Goal: Transaction & Acquisition: Subscribe to service/newsletter

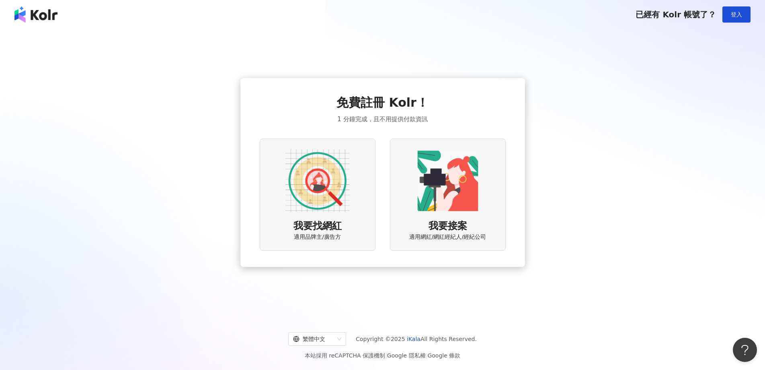
click at [325, 196] on img at bounding box center [318, 180] width 64 height 64
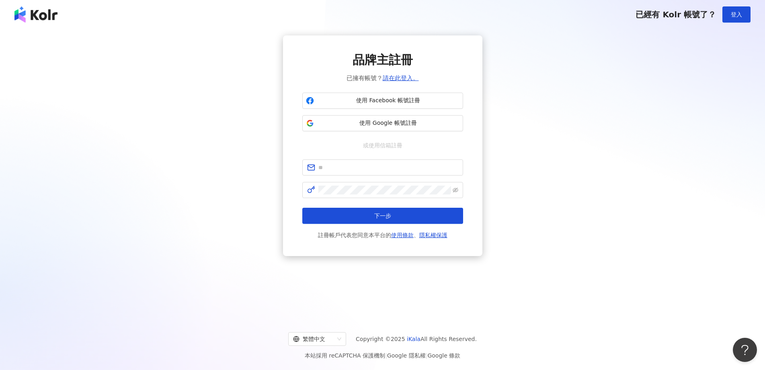
drag, startPoint x: 421, startPoint y: 104, endPoint x: 420, endPoint y: 114, distance: 9.7
click at [420, 114] on div "使用 Facebook 帳號註冊 使用 Google 帳號註冊" at bounding box center [382, 112] width 161 height 39
click at [413, 125] on span "使用 Google 帳號註冊" at bounding box center [388, 123] width 142 height 8
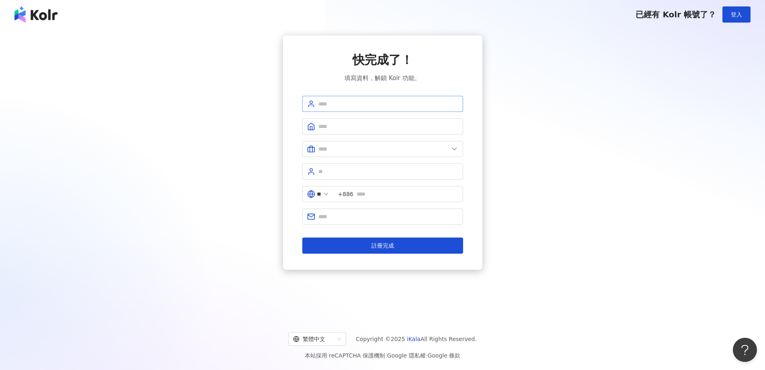
click at [381, 110] on span at bounding box center [382, 104] width 161 height 16
click at [399, 247] on button "註冊完成" at bounding box center [382, 245] width 161 height 16
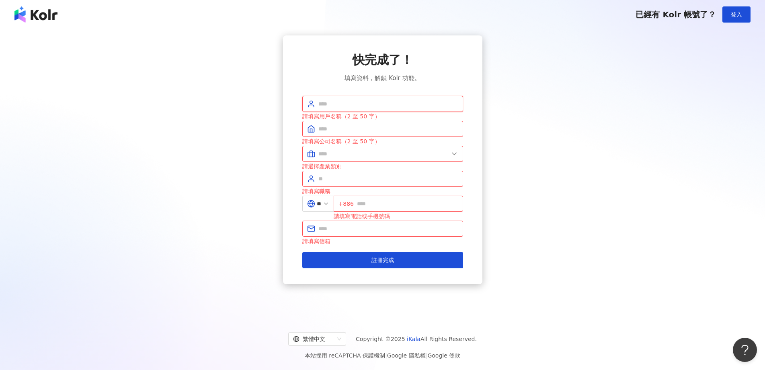
click at [395, 104] on input "text" at bounding box center [389, 103] width 140 height 9
type input "*"
type input "**"
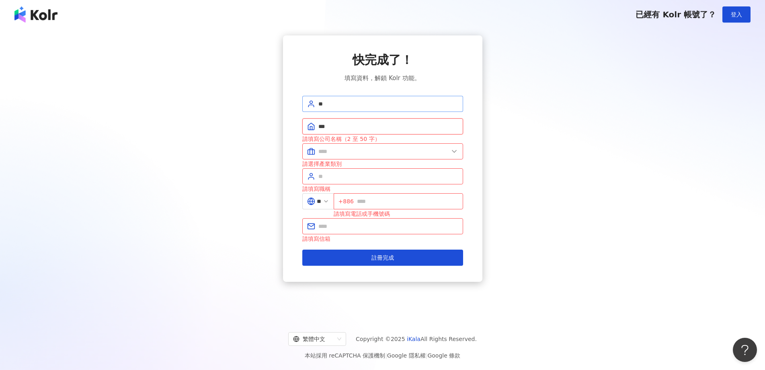
type input "***"
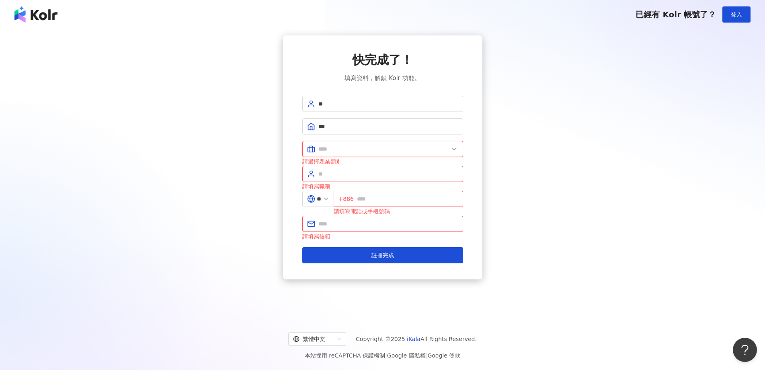
click at [385, 145] on input "text" at bounding box center [384, 148] width 130 height 9
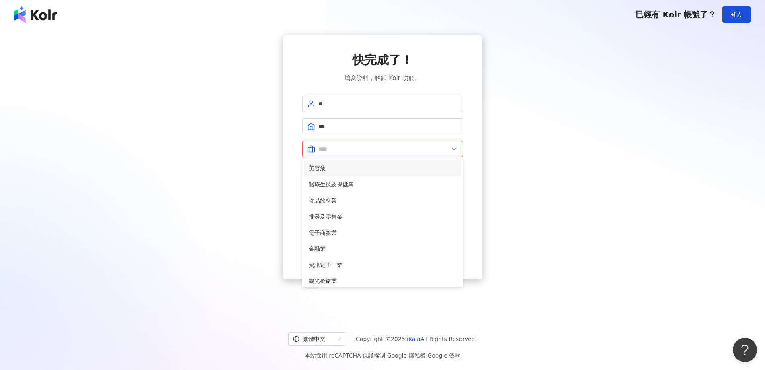
click at [382, 170] on span "美容業" at bounding box center [383, 168] width 148 height 9
type input "***"
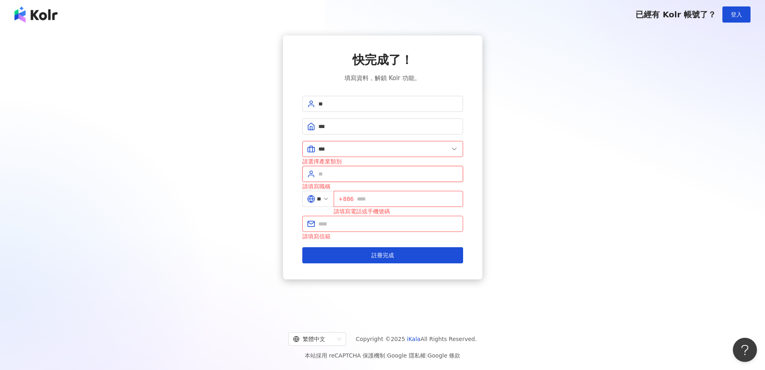
click at [382, 170] on input "text" at bounding box center [389, 173] width 140 height 9
type input "***"
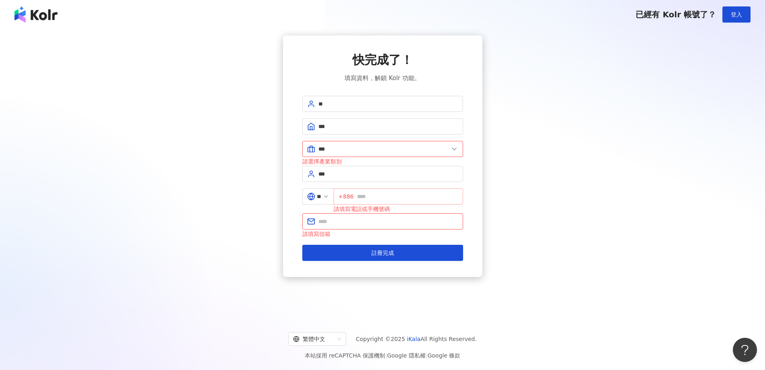
click at [394, 191] on span "+886" at bounding box center [399, 196] width 130 height 16
type input "*******"
click at [389, 222] on input "text" at bounding box center [389, 221] width 140 height 9
type input "*"
click at [302, 245] on button "註冊完成" at bounding box center [382, 253] width 161 height 16
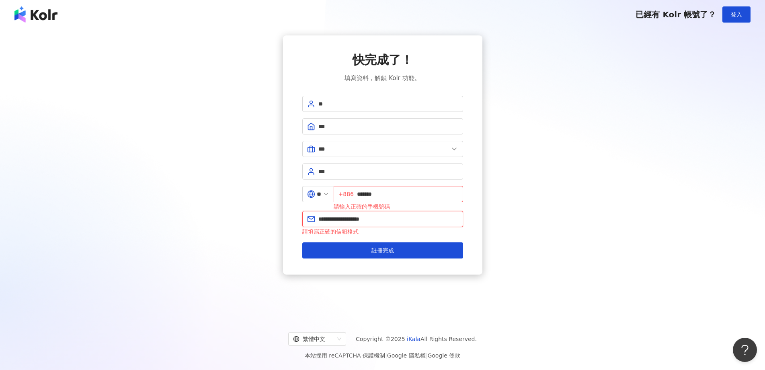
type input "**********"
click at [302, 242] on button "註冊完成" at bounding box center [382, 250] width 161 height 16
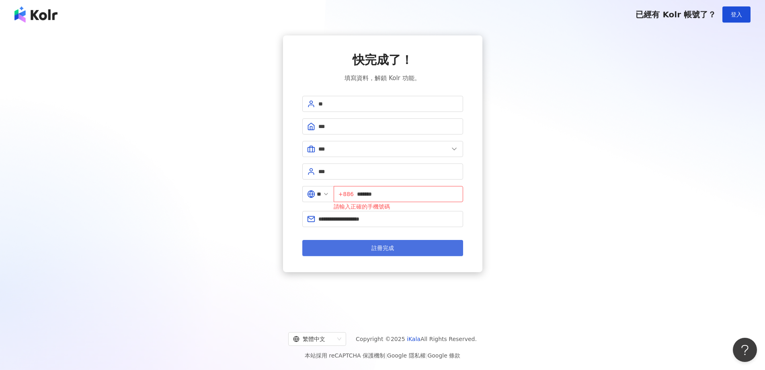
click at [396, 246] on button "註冊完成" at bounding box center [382, 248] width 161 height 16
click at [394, 247] on span "註冊完成" at bounding box center [383, 248] width 23 height 6
drag, startPoint x: 397, startPoint y: 195, endPoint x: 339, endPoint y: 195, distance: 58.3
click at [339, 195] on div "** +886 ******* 請輸入正確的手機號碼" at bounding box center [382, 198] width 161 height 25
type input "**********"
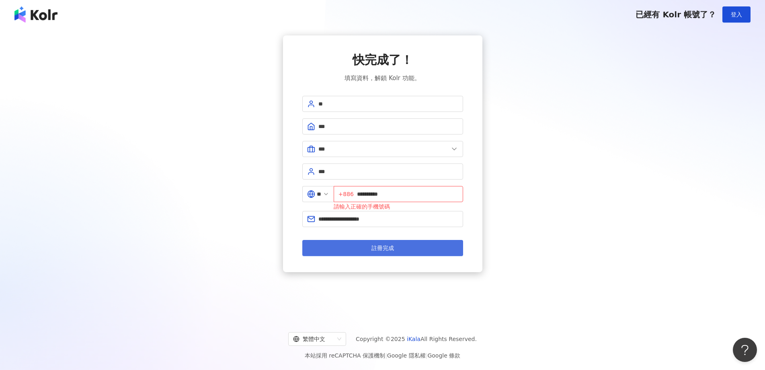
click at [445, 245] on button "註冊完成" at bounding box center [382, 248] width 161 height 16
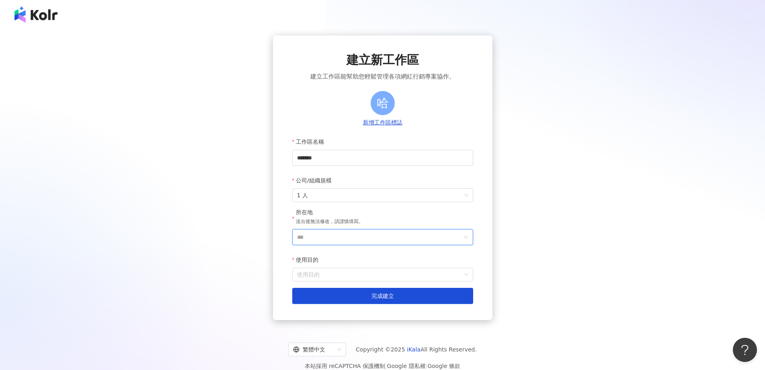
click at [346, 237] on input "***" at bounding box center [379, 236] width 165 height 15
click at [411, 121] on div "台灣" at bounding box center [429, 123] width 77 height 14
click at [377, 266] on div "使用目的" at bounding box center [382, 259] width 181 height 16
click at [376, 276] on input "使用目的" at bounding box center [382, 274] width 171 height 13
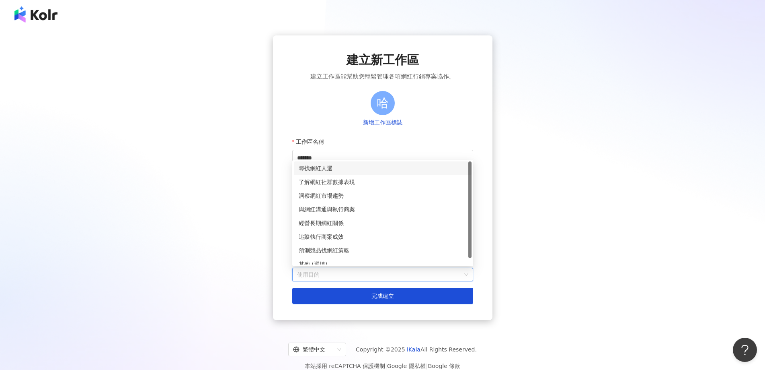
click at [327, 171] on div "尋找網紅人選" at bounding box center [383, 168] width 168 height 9
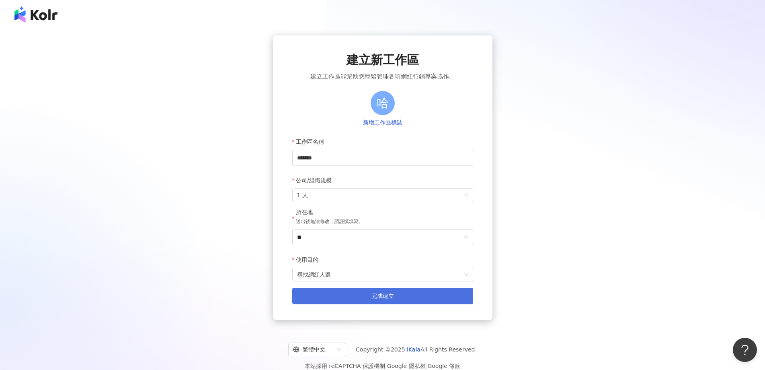
click at [381, 298] on span "完成建立" at bounding box center [383, 295] width 23 height 6
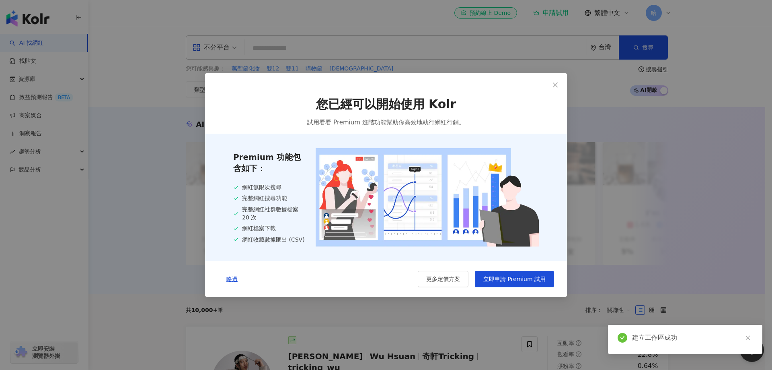
click at [587, 278] on div "您已經可以開始使用 Kolr 試用看看 Premium 進階功能幫助你高效地執行網紅行銷。 Premium 功能包含如下： 網紅無限次搜尋 完整網紅搜尋功能 …" at bounding box center [386, 185] width 772 height 370
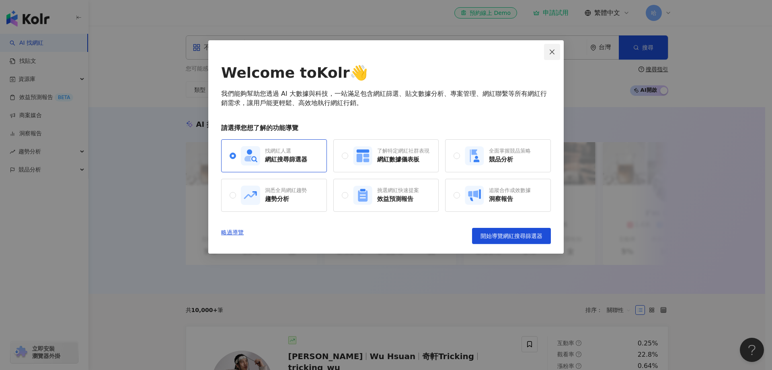
click at [551, 51] on icon "close" at bounding box center [552, 52] width 6 height 6
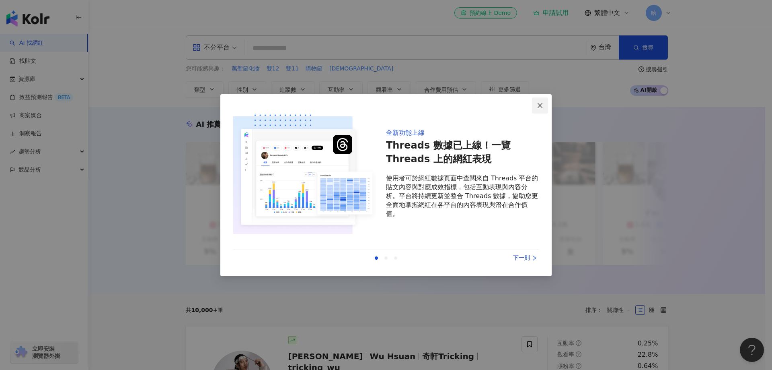
click at [539, 109] on button "Close" at bounding box center [540, 105] width 16 height 16
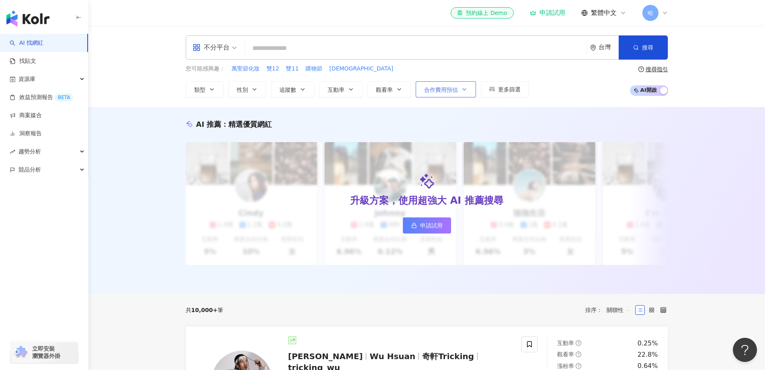
click at [458, 88] on span "合作費用預估" at bounding box center [441, 89] width 34 height 6
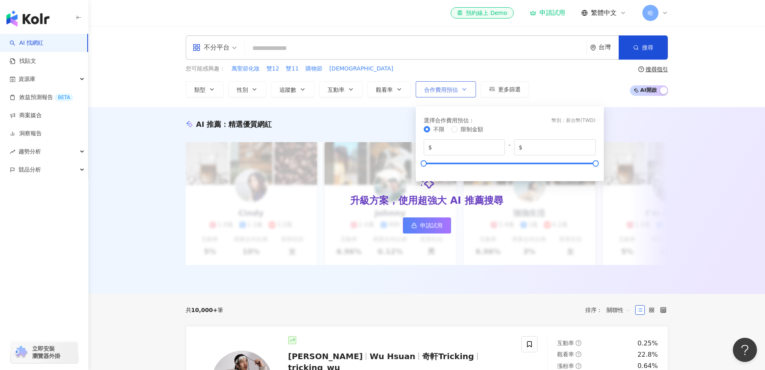
click at [458, 88] on span "合作費用預估" at bounding box center [441, 89] width 34 height 6
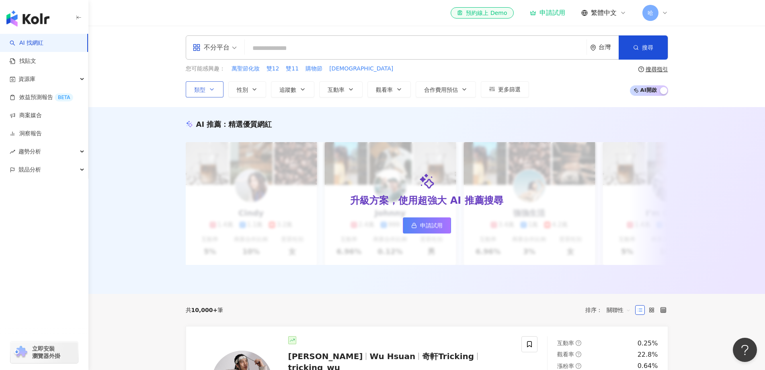
click at [204, 89] on span "類型" at bounding box center [199, 89] width 11 height 6
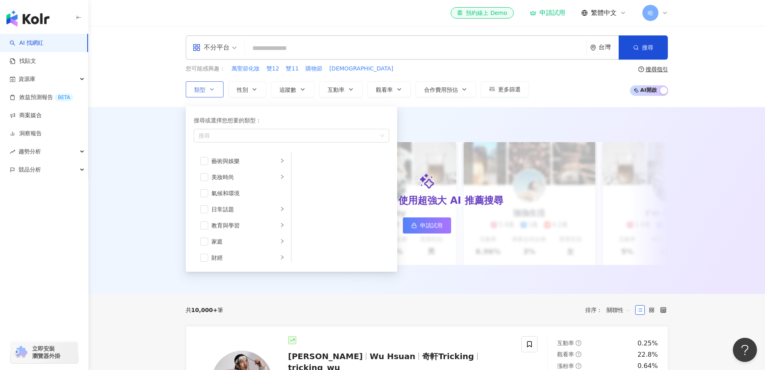
click at [204, 89] on span "類型" at bounding box center [199, 89] width 11 height 6
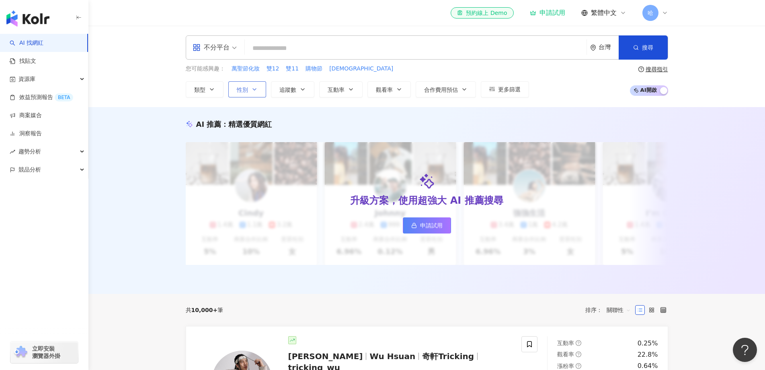
click at [246, 90] on span "性別" at bounding box center [242, 89] width 11 height 6
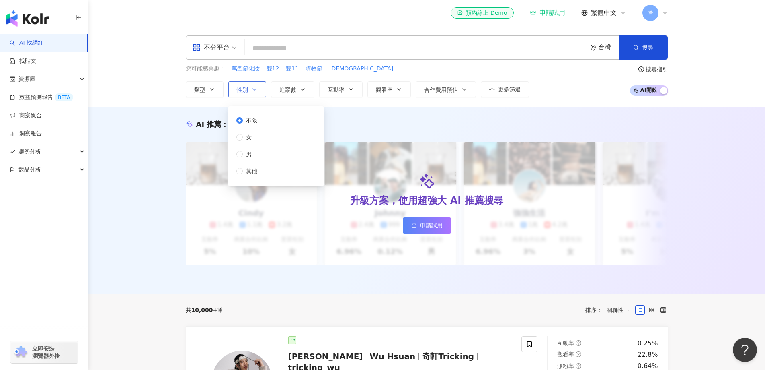
click at [246, 91] on span "性別" at bounding box center [242, 89] width 11 height 6
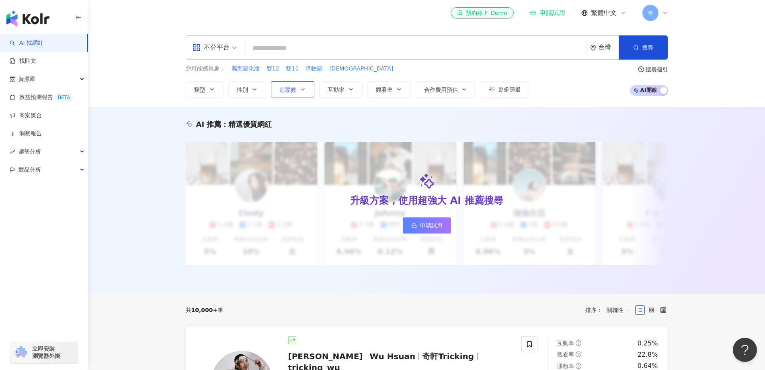
click at [296, 92] on span "追蹤數" at bounding box center [288, 89] width 17 height 6
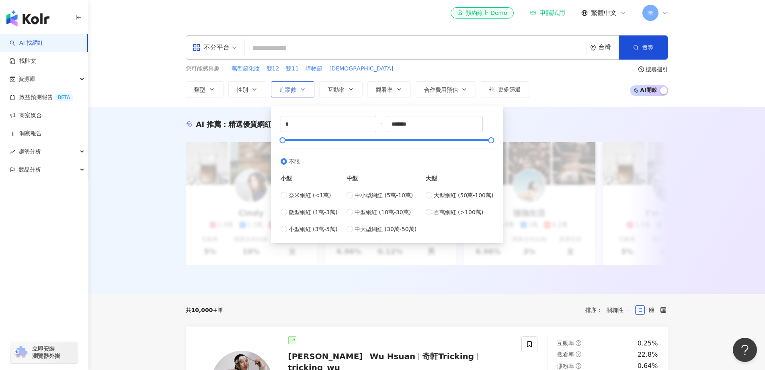
click at [296, 92] on span "追蹤數" at bounding box center [288, 89] width 17 height 6
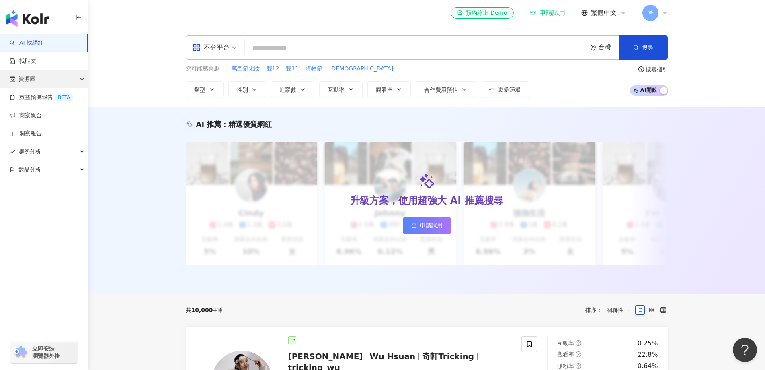
click at [31, 81] on span "資源庫" at bounding box center [27, 79] width 17 height 18
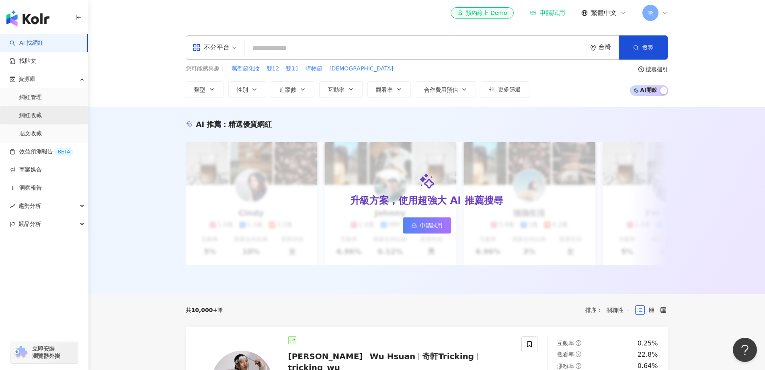
click at [37, 117] on link "網紅收藏" at bounding box center [30, 115] width 23 height 8
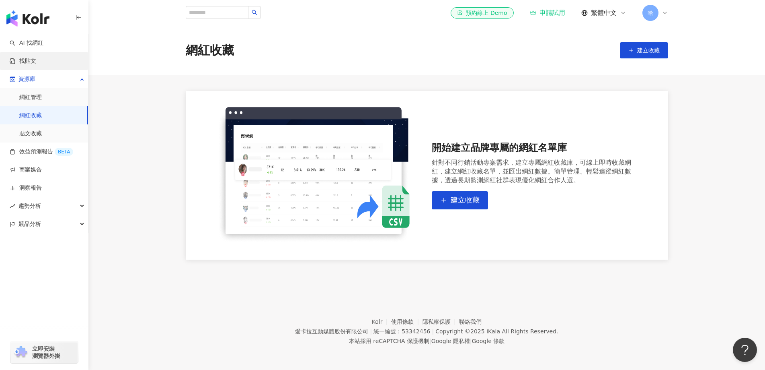
click at [35, 59] on link "找貼文" at bounding box center [23, 61] width 27 height 8
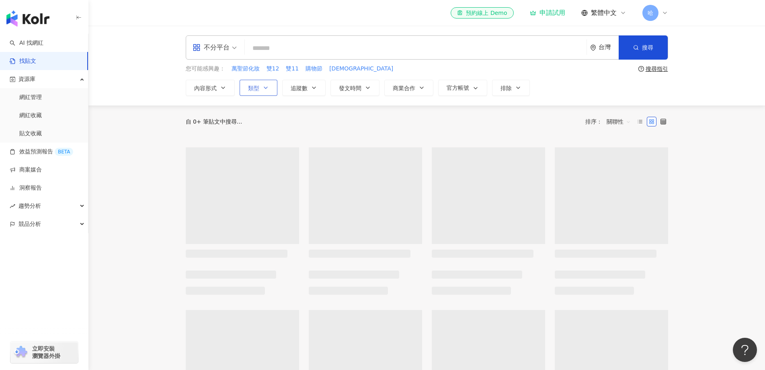
click at [258, 89] on span "類型" at bounding box center [253, 88] width 11 height 6
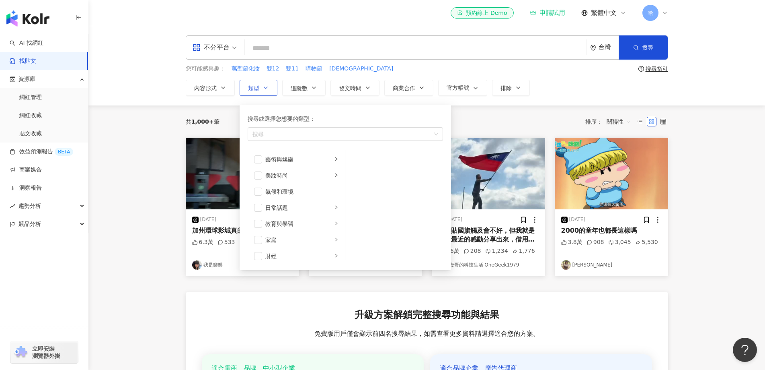
click at [258, 89] on span "類型" at bounding box center [253, 88] width 11 height 6
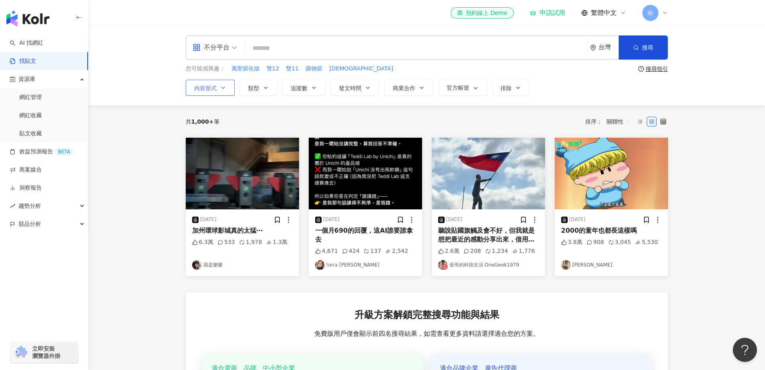
click at [221, 88] on icon "button" at bounding box center [223, 87] width 6 height 6
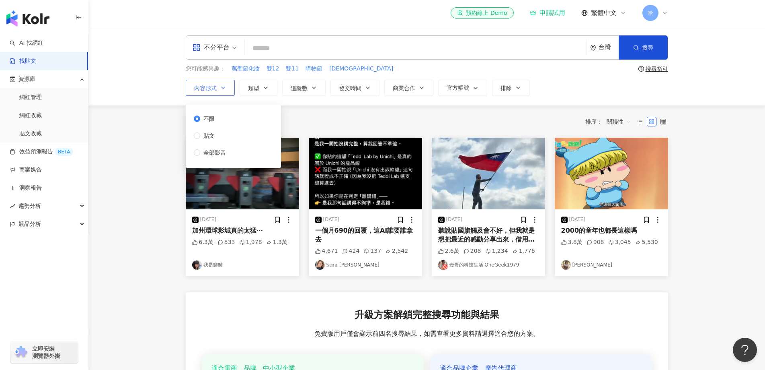
click at [221, 88] on icon "button" at bounding box center [223, 87] width 6 height 6
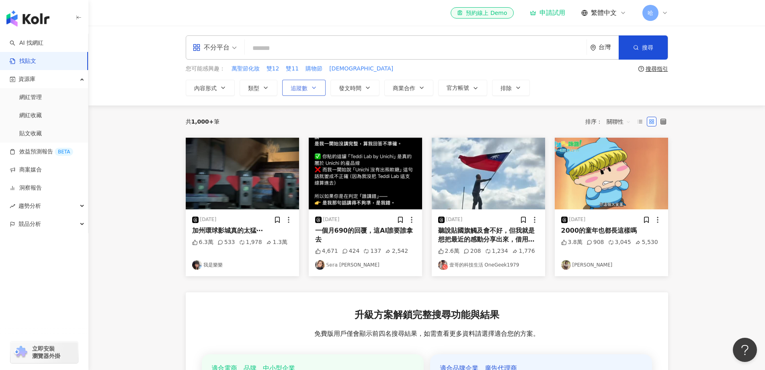
click at [309, 84] on button "追蹤數" at bounding box center [303, 88] width 43 height 16
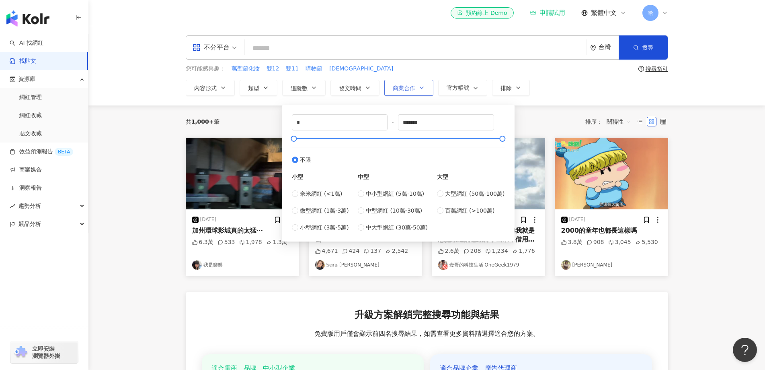
click at [390, 91] on button "商業合作" at bounding box center [409, 88] width 49 height 16
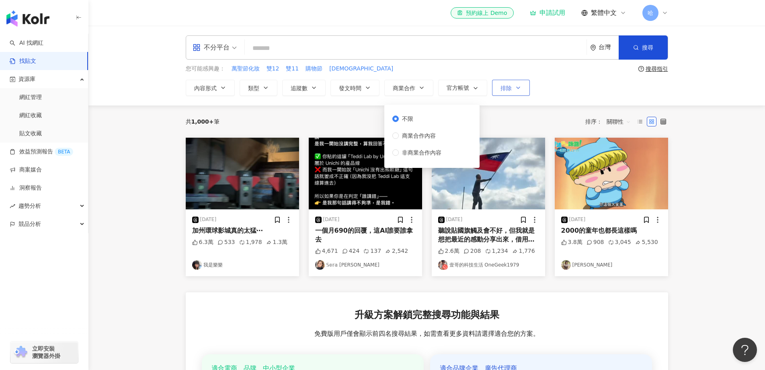
click at [502, 91] on span "排除" at bounding box center [506, 88] width 11 height 6
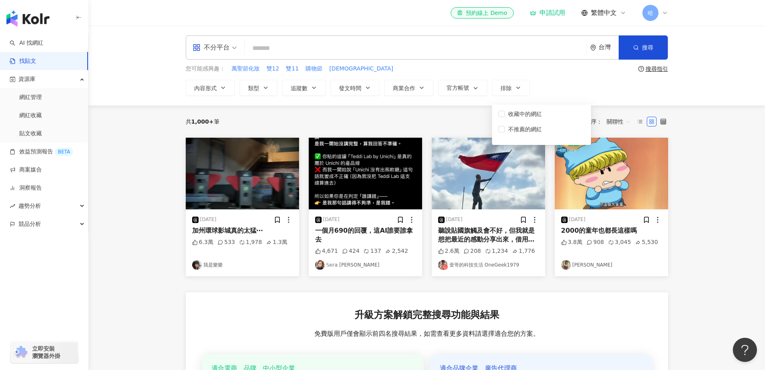
click at [636, 94] on div "內容形式 類型 追蹤數 發文時間 商業合作 官方帳號 排除 不限 貼文 全部影音 * - ******* 不限 小型 奈米網紅 (<1萬) 微型網紅 (1萬-…" at bounding box center [427, 88] width 483 height 16
click at [610, 11] on span "繁體中文" at bounding box center [604, 12] width 26 height 9
